Goal: Browse casually: Explore the website without a specific task or goal

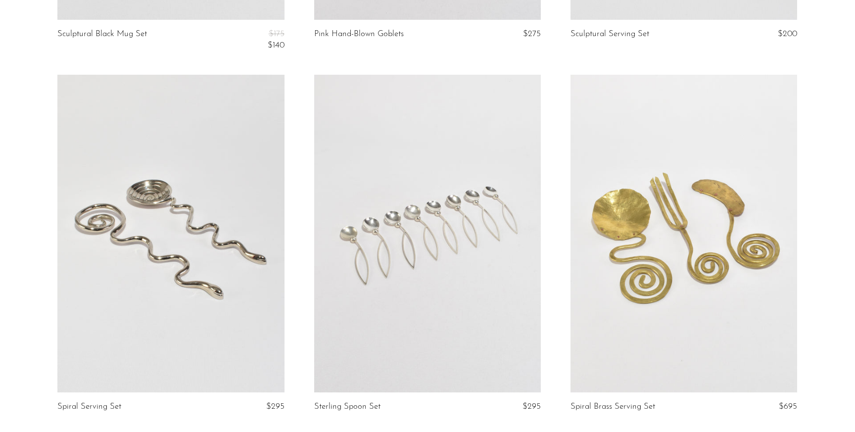
scroll to position [995, 0]
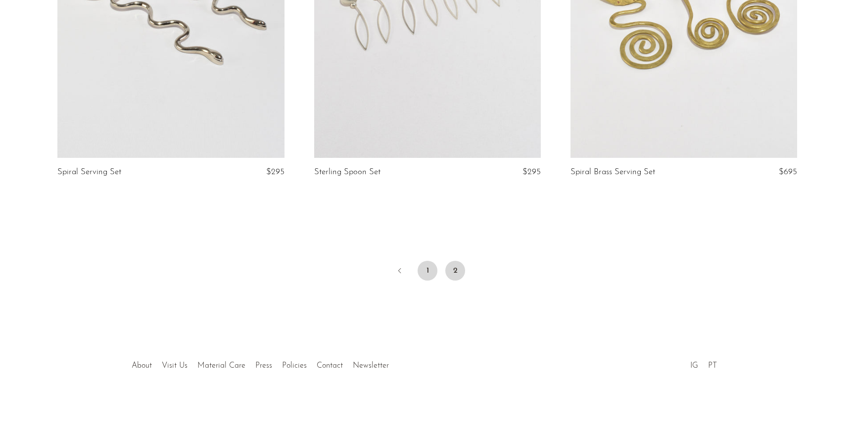
click at [428, 270] on link "1" at bounding box center [427, 271] width 20 height 20
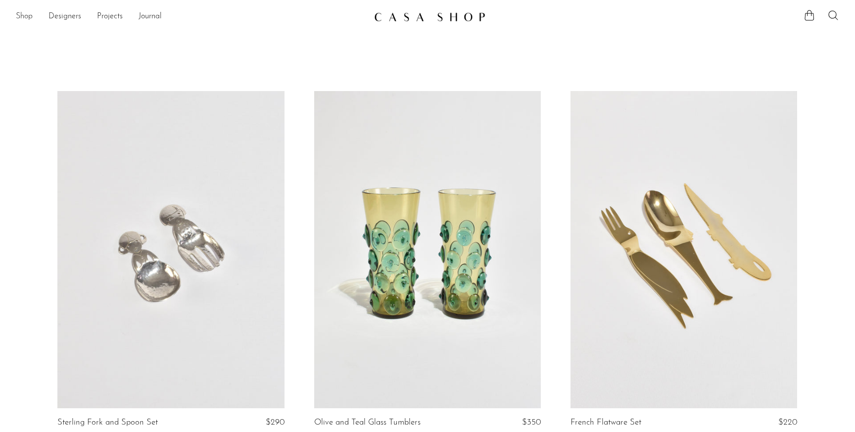
click at [16, 19] on link "Shop" at bounding box center [24, 16] width 17 height 13
click at [396, 13] on img at bounding box center [429, 17] width 111 height 10
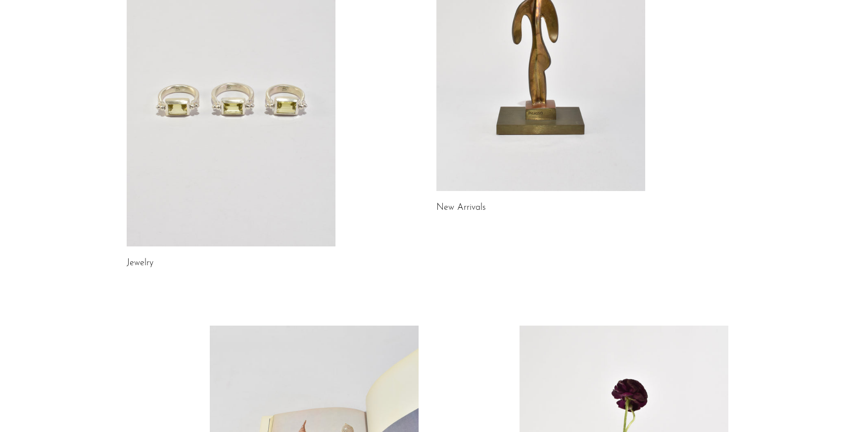
scroll to position [182, 0]
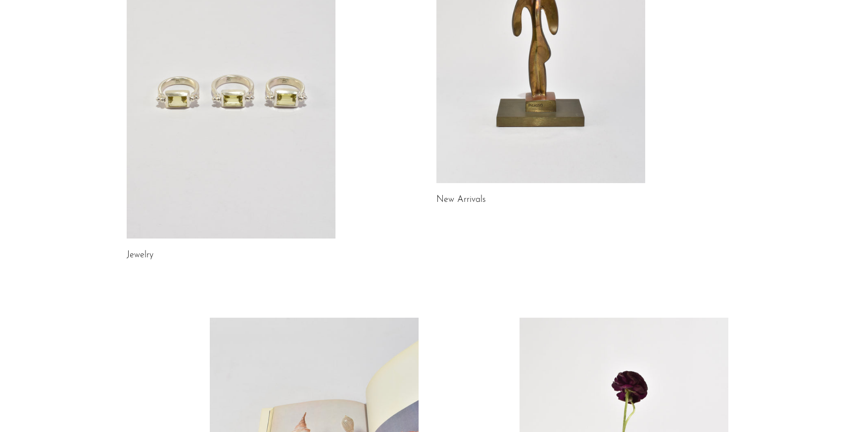
click at [507, 113] on link at bounding box center [540, 37] width 209 height 292
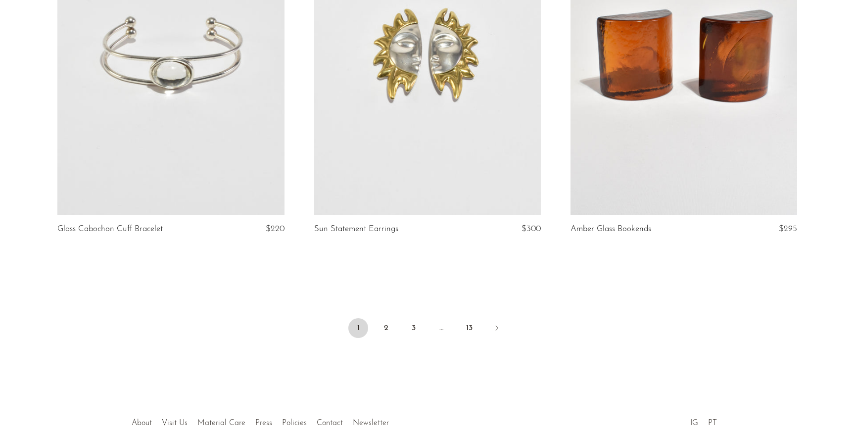
scroll to position [4231, 0]
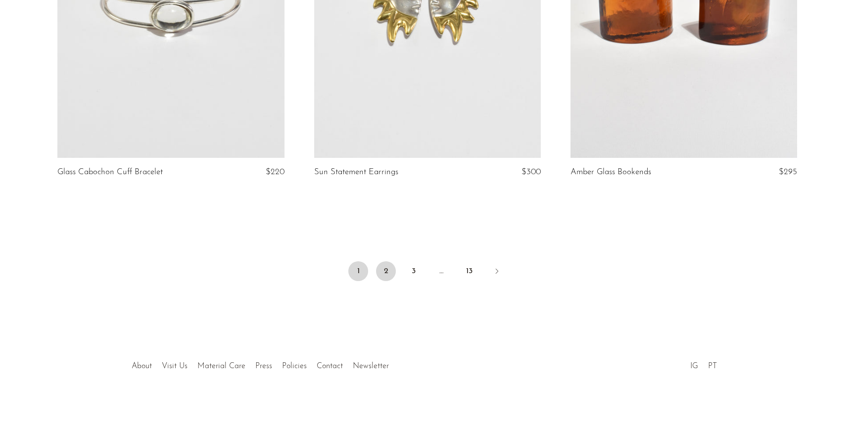
click at [385, 271] on link "2" at bounding box center [386, 271] width 20 height 20
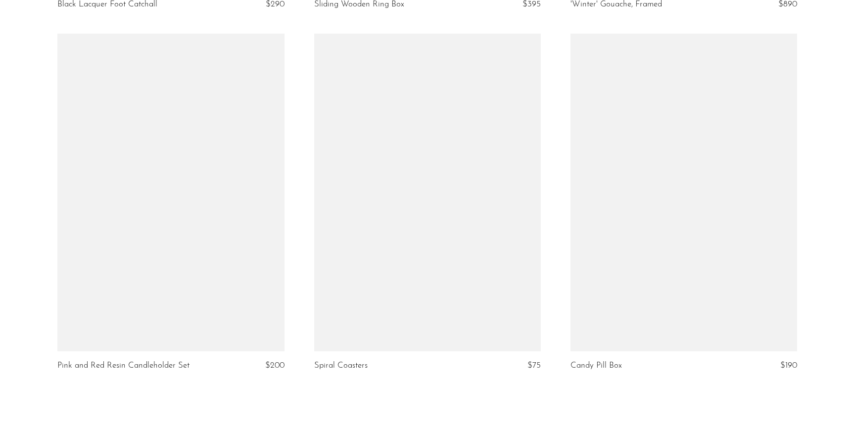
scroll to position [4222, 0]
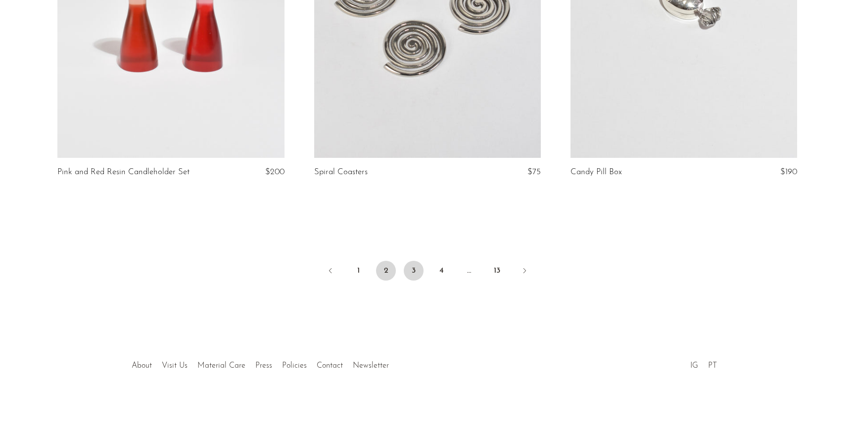
click at [411, 273] on link "3" at bounding box center [414, 271] width 20 height 20
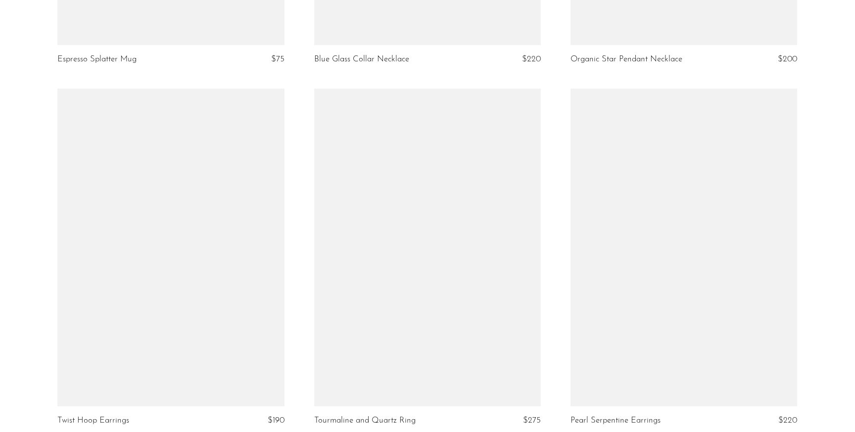
scroll to position [4120, 0]
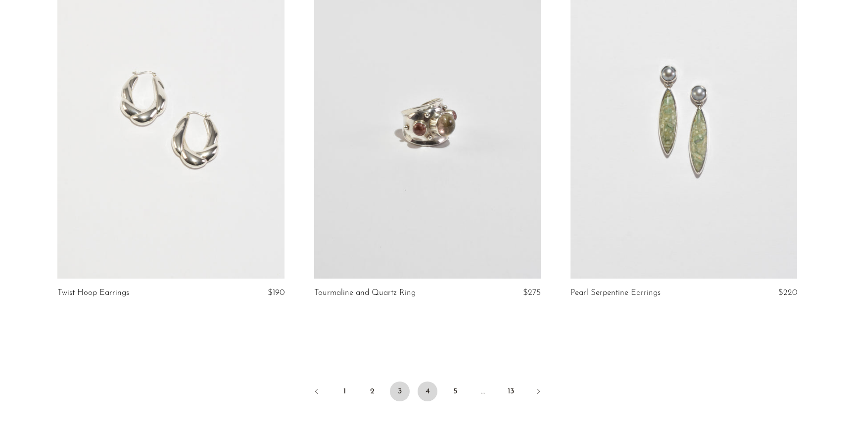
click at [436, 381] on link "4" at bounding box center [427, 391] width 20 height 20
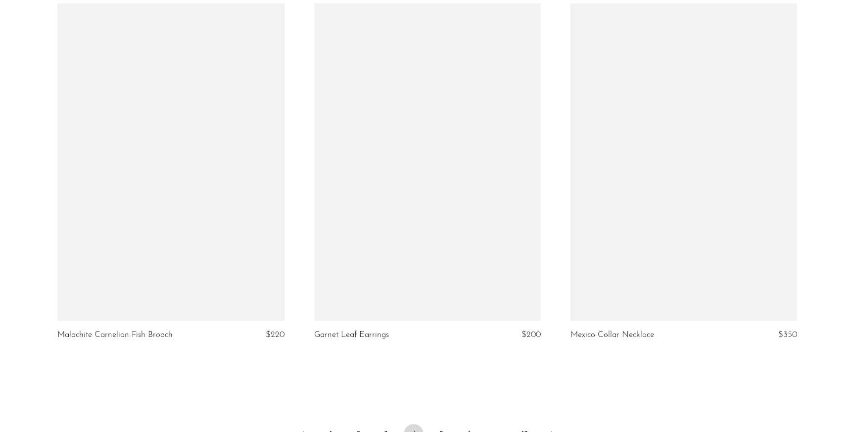
scroll to position [4231, 0]
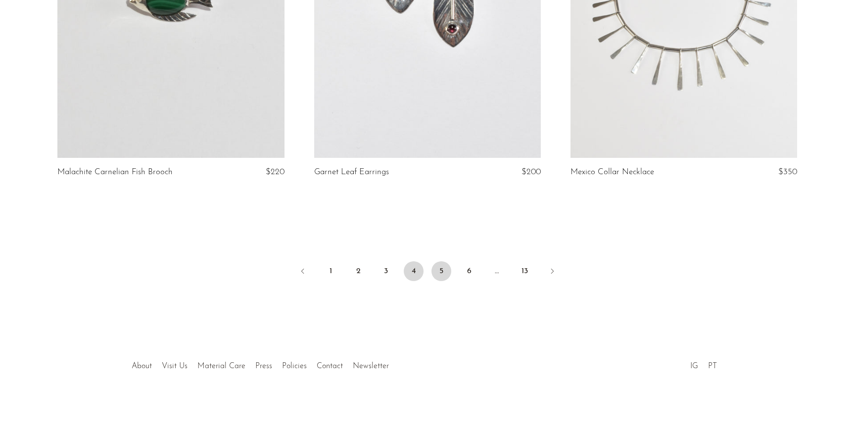
click at [446, 268] on link "5" at bounding box center [441, 271] width 20 height 20
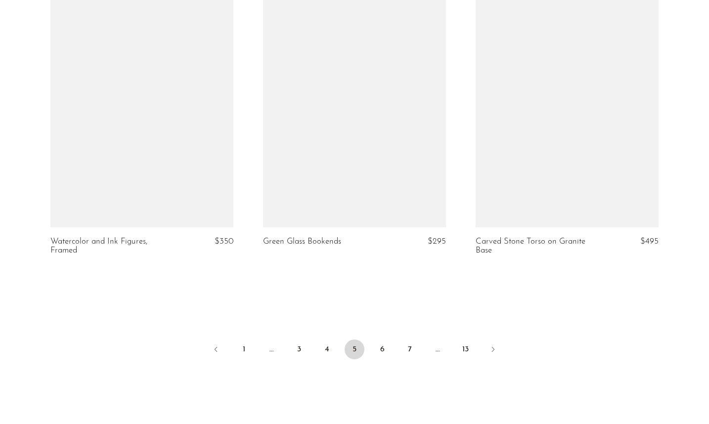
scroll to position [3515, 0]
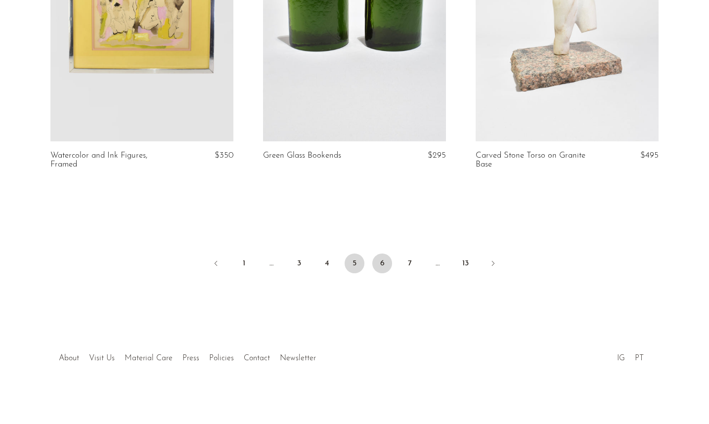
click at [385, 262] on link "6" at bounding box center [382, 264] width 20 height 20
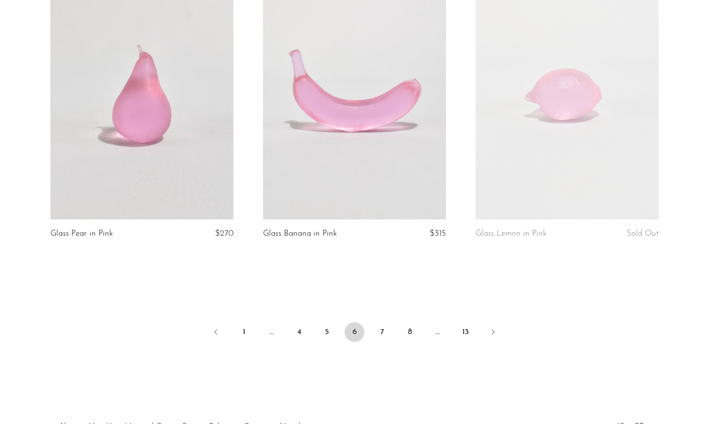
scroll to position [3533, 0]
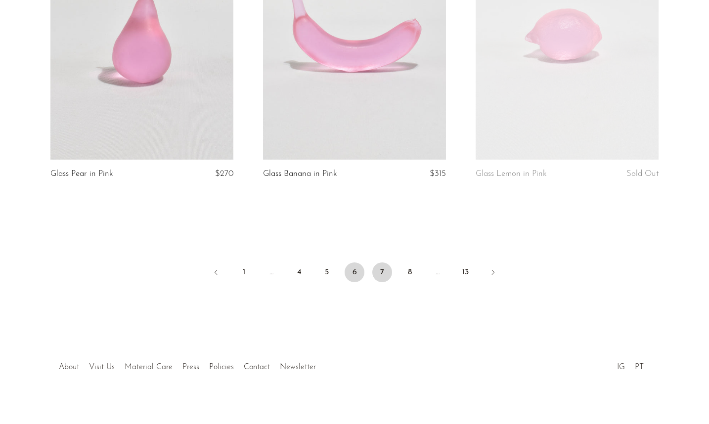
click at [390, 263] on link "7" at bounding box center [382, 273] width 20 height 20
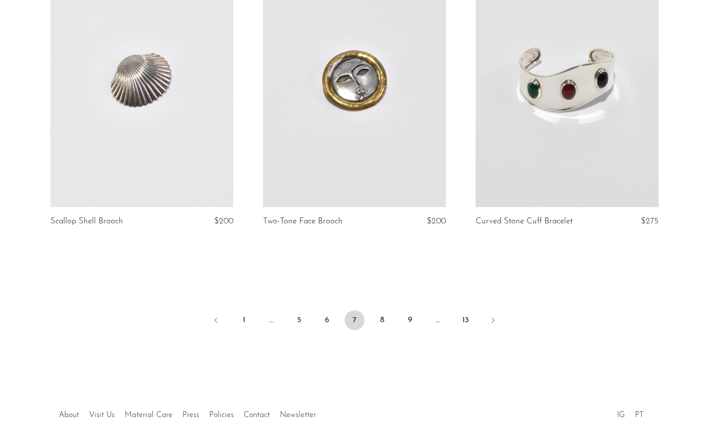
scroll to position [3440, 0]
click at [384, 317] on link "8" at bounding box center [382, 320] width 20 height 20
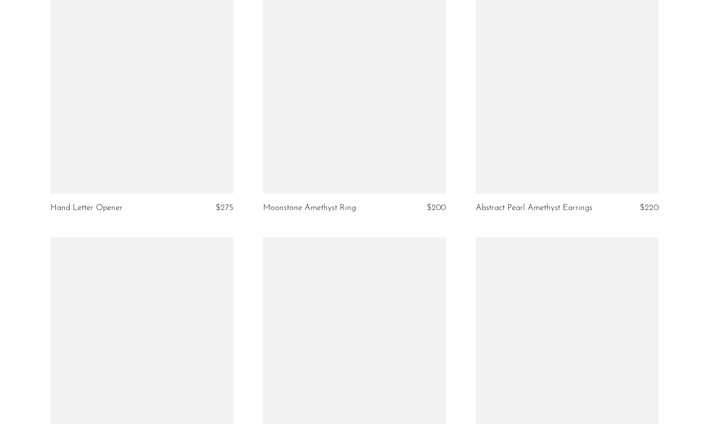
scroll to position [2854, 0]
